Goal: Information Seeking & Learning: Learn about a topic

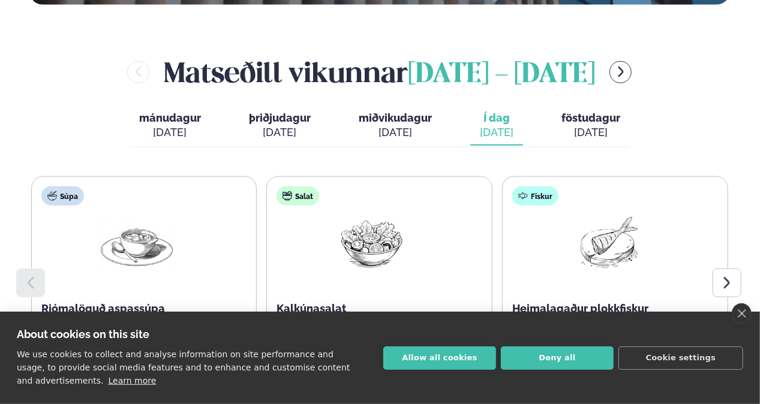
scroll to position [571, 0]
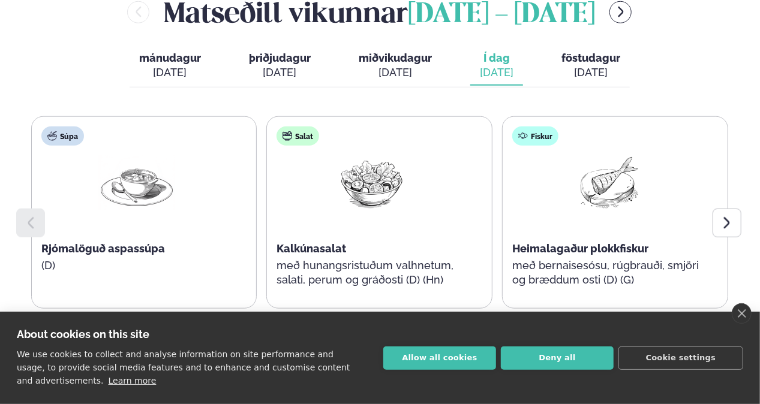
click at [745, 314] on link "close" at bounding box center [741, 313] width 20 height 20
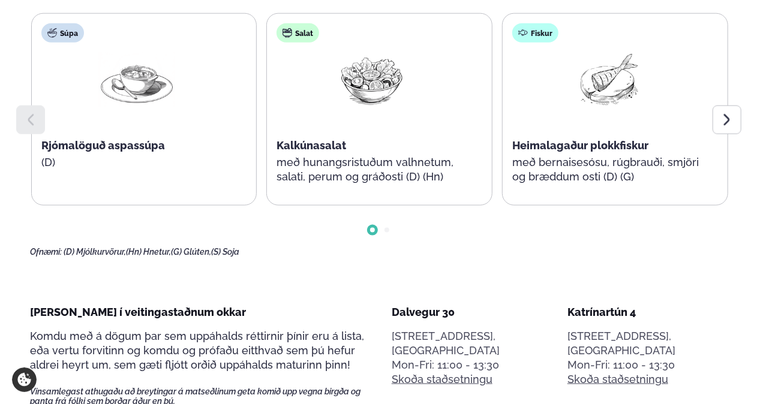
scroll to position [600, 0]
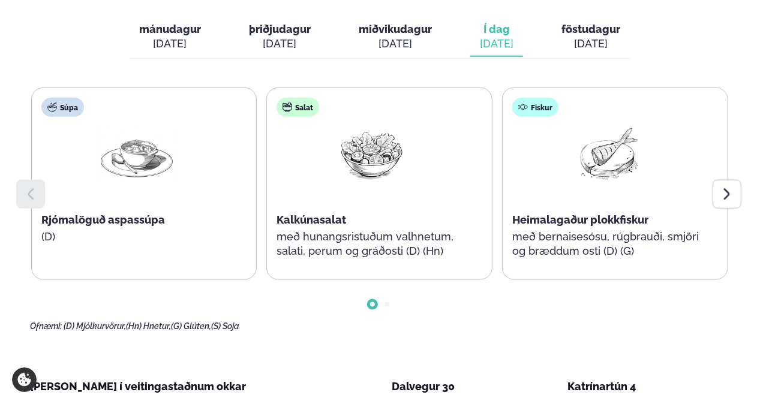
click at [713, 180] on div at bounding box center [726, 194] width 29 height 29
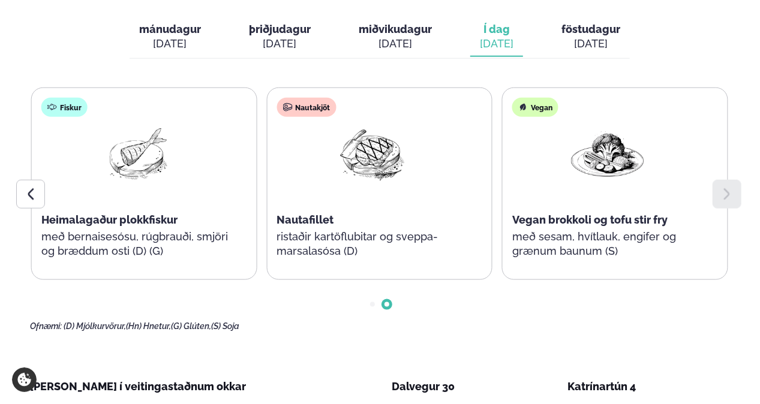
click at [724, 187] on icon at bounding box center [726, 194] width 14 height 14
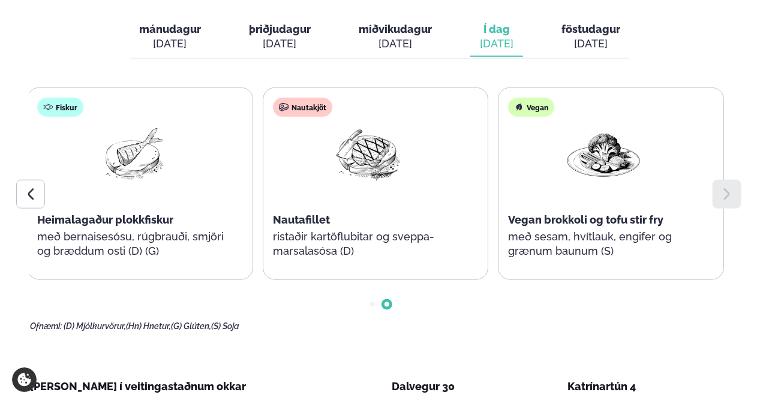
click at [347, 230] on p "ristaðir kartöflubitar og sveppa- marsalasósa (D)" at bounding box center [368, 244] width 191 height 29
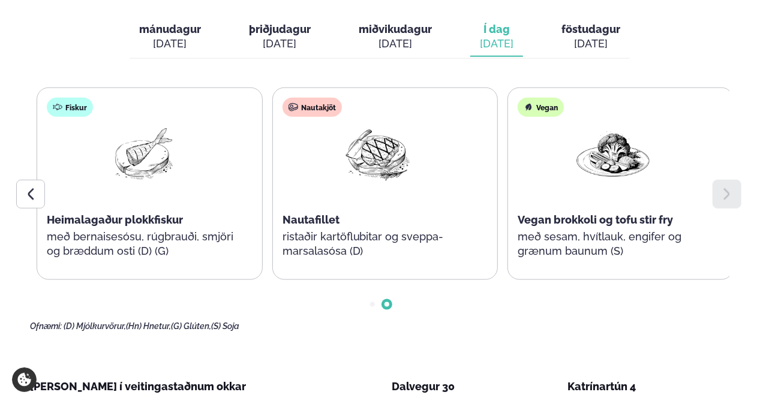
click at [353, 230] on p "ristaðir kartöflubitar og sveppa- marsalasósa (D)" at bounding box center [377, 244] width 191 height 29
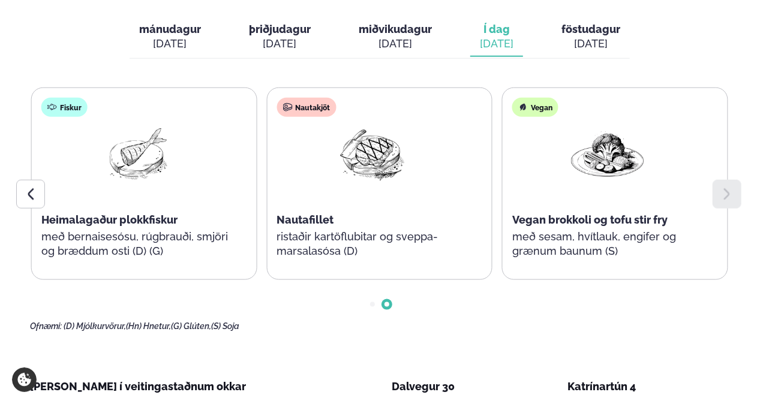
click at [34, 187] on icon at bounding box center [30, 194] width 14 height 14
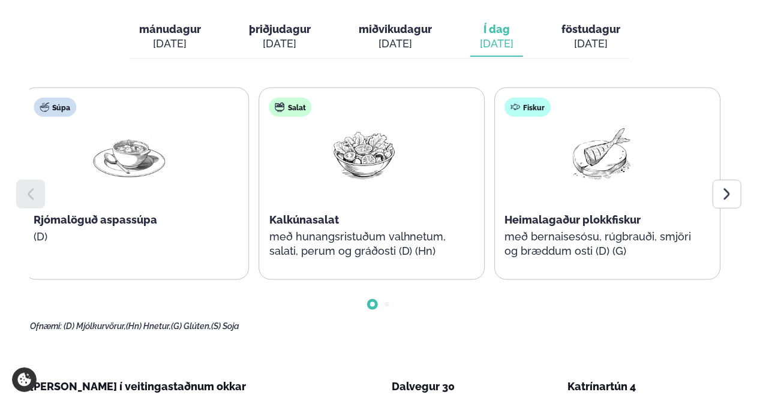
click at [405, 230] on p "með hunangsristuðum valhnetum, salati, perum og gráðosti (D) (Hn)" at bounding box center [364, 244] width 191 height 29
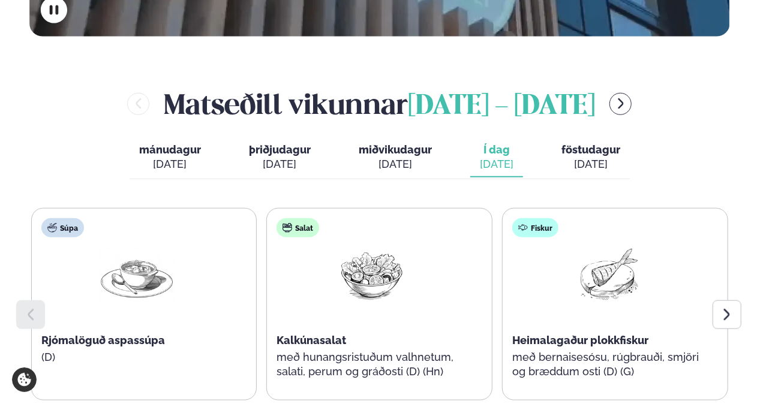
scroll to position [480, 0]
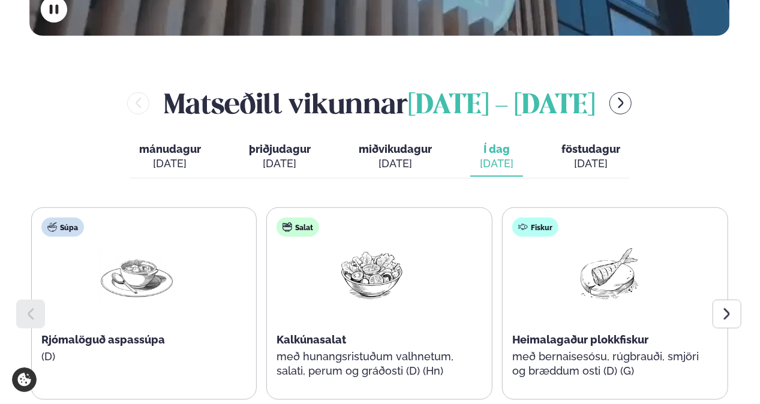
click at [599, 143] on span "föstudagur" at bounding box center [590, 149] width 59 height 13
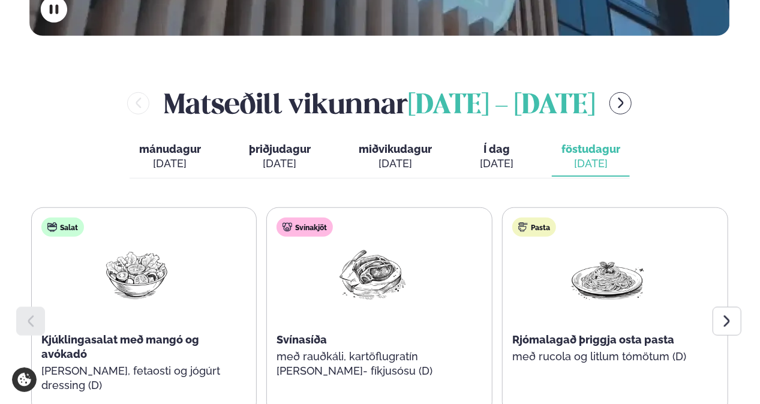
click at [722, 314] on icon at bounding box center [726, 321] width 14 height 14
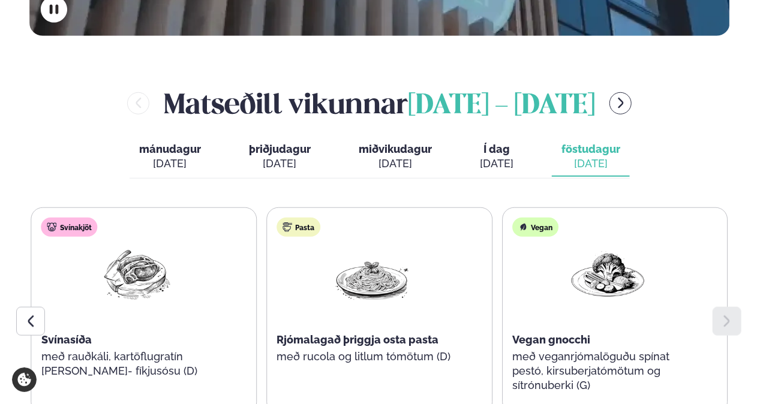
click at [41, 307] on div at bounding box center [30, 321] width 29 height 29
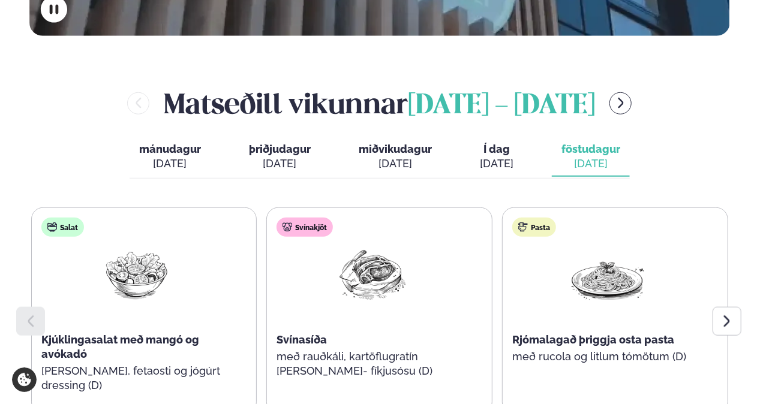
click at [490, 142] on span "Í dag" at bounding box center [497, 149] width 34 height 14
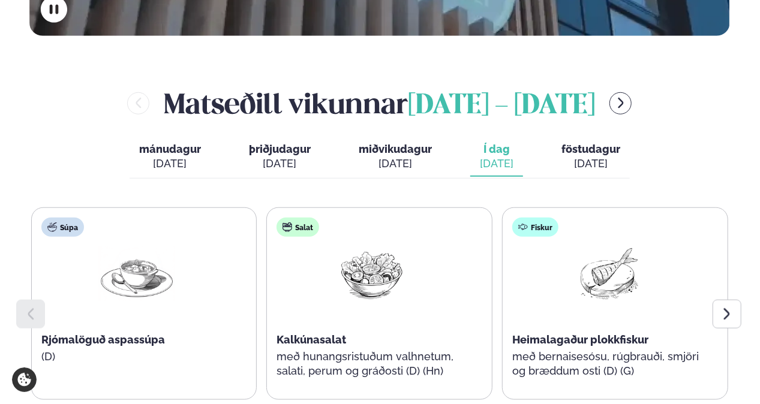
click at [720, 300] on div at bounding box center [726, 314] width 29 height 29
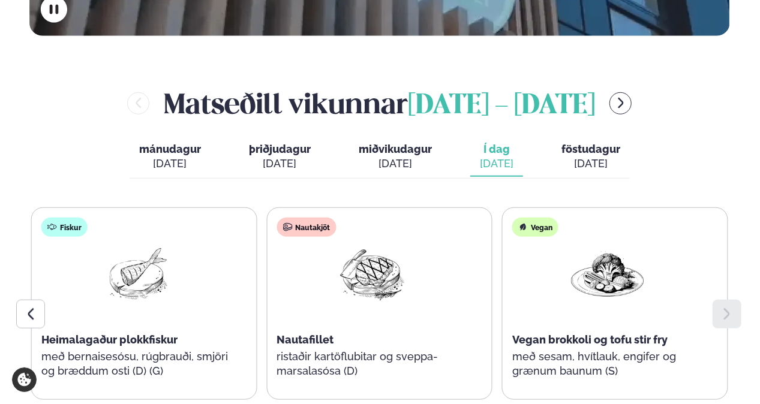
click at [720, 300] on div at bounding box center [726, 314] width 29 height 29
